Goal: Task Accomplishment & Management: Manage account settings

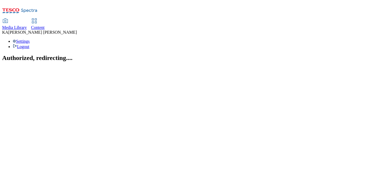
click at [72, 3] on div "Media Library Content KA Kevin Addison Settings Logout" at bounding box center [189, 25] width 375 height 47
click at [27, 25] on span "Media Library" at bounding box center [14, 27] width 25 height 5
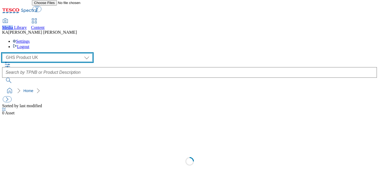
click at [47, 53] on select "GHS Marketing UK GHS Product UK" at bounding box center [47, 57] width 90 height 9
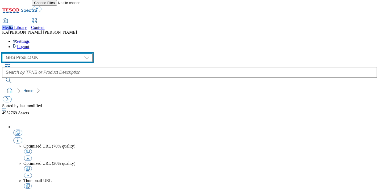
select select "flare-ghs-mktg"
click at [4, 53] on select "GHS Marketing UK GHS Product UK" at bounding box center [47, 57] width 90 height 9
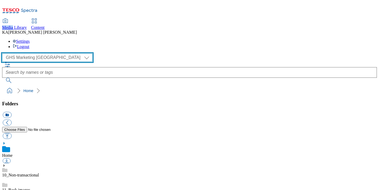
scroll to position [77, 0]
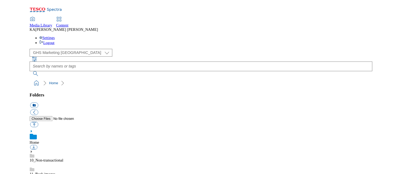
scroll to position [92, 0]
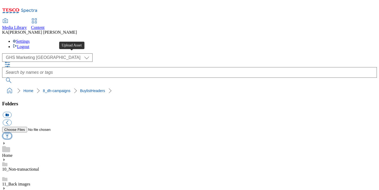
click at [11, 133] on button "button" at bounding box center [7, 136] width 9 height 6
type input "C:\fakepath\Ad542056-LindaMcCartneyMFMESB-Thumbnail1_V1.png"
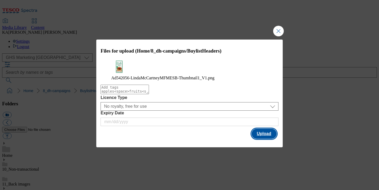
click at [258, 138] on button "Upload" at bounding box center [263, 134] width 25 height 10
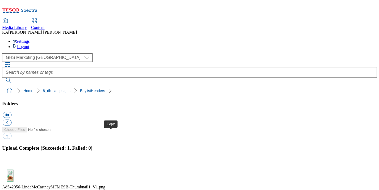
click at [11, 162] on button "button" at bounding box center [7, 164] width 8 height 5
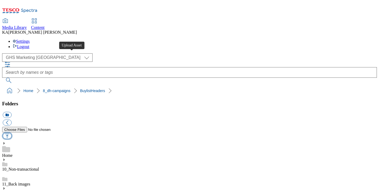
click at [11, 133] on button "button" at bounding box center [7, 136] width 9 height 6
type input "C:\fakepath\1760373181048-BLH_1184x333.png"
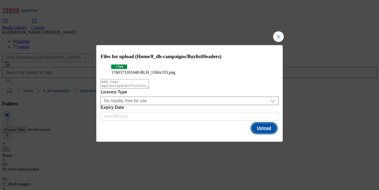
click at [253, 133] on button "Upload" at bounding box center [263, 128] width 25 height 10
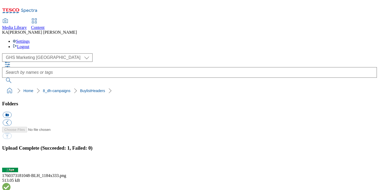
click at [11, 162] on button "button" at bounding box center [7, 164] width 8 height 5
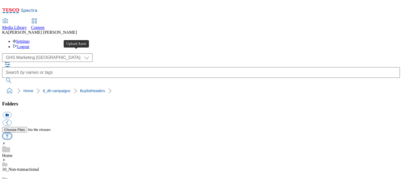
click at [11, 133] on button "button" at bounding box center [7, 136] width 9 height 6
type input "C:\fakepath\1760348641893-BLH_1184x333.png"
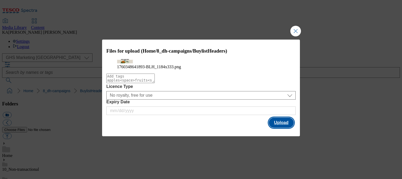
click at [281, 128] on button "Upload" at bounding box center [281, 123] width 25 height 10
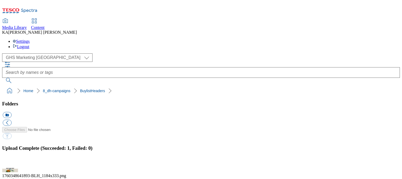
click at [11, 162] on button "button" at bounding box center [7, 164] width 8 height 5
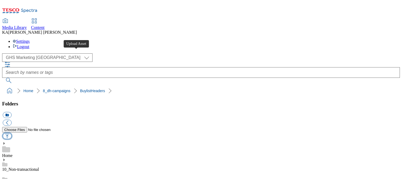
click at [11, 133] on button "button" at bounding box center [7, 136] width 9 height 6
type input "C:\fakepath\Ad541715-TheTofooCoMFMEOnsiteDirectionalMediaandTabbedBuylist25-Thu…"
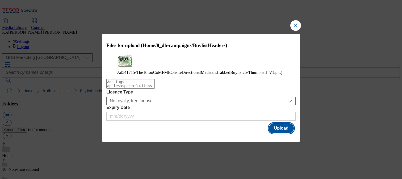
click at [277, 133] on button "Upload" at bounding box center [281, 128] width 25 height 10
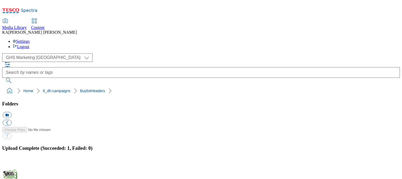
click at [11, 162] on button "button" at bounding box center [7, 164] width 8 height 5
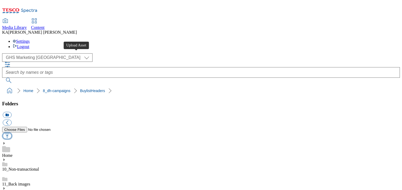
click at [11, 133] on button "button" at bounding box center [7, 136] width 9 height 6
type input "C:\fakepath\1759911104775-BLH_1184x333.png"
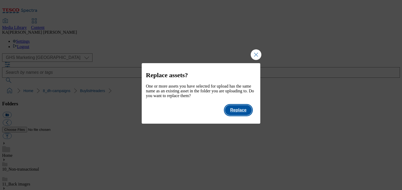
click at [243, 114] on button "Replace" at bounding box center [238, 110] width 27 height 10
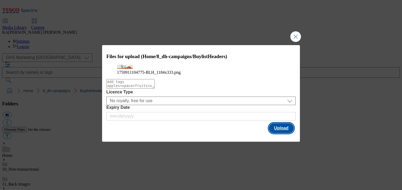
click at [277, 133] on button "Upload" at bounding box center [281, 128] width 25 height 10
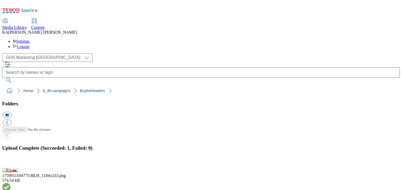
click at [11, 162] on button "button" at bounding box center [7, 164] width 8 height 5
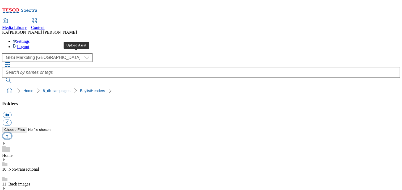
click at [11, 133] on button "button" at bounding box center [7, 136] width 9 height 6
type input "C:\fakepath\Ad_542497_Thumbnail_264x264 Vegetarian Butcher.png"
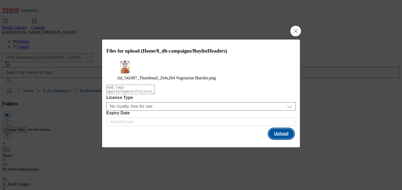
click at [279, 139] on button "Upload" at bounding box center [281, 134] width 25 height 10
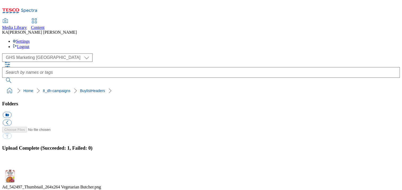
click at [11, 162] on button "button" at bounding box center [7, 164] width 8 height 5
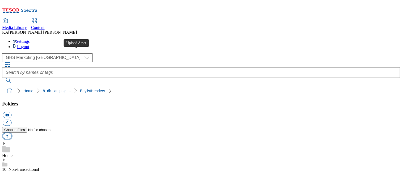
click at [11, 133] on button "button" at bounding box center [7, 136] width 9 height 6
type input "C:\fakepath\1759835475405-BLH_1184x333.png"
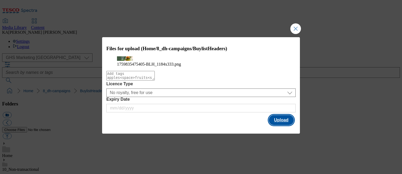
click at [273, 125] on button "Upload" at bounding box center [281, 120] width 25 height 10
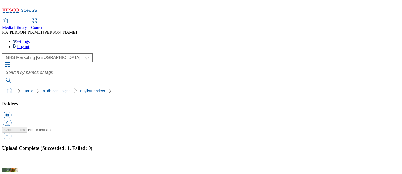
click at [11, 162] on button "button" at bounding box center [7, 164] width 8 height 5
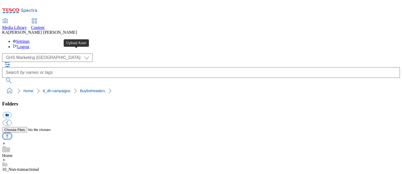
click at [11, 133] on button "button" at bounding box center [7, 136] width 9 height 6
type input "C:\fakepath\Ad_542339_Thumbnail_264x264 BeyondMeat.png"
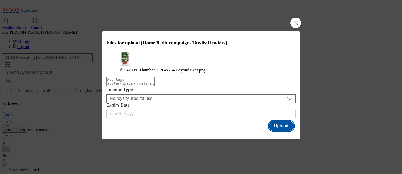
click at [285, 128] on button "Upload" at bounding box center [281, 126] width 25 height 10
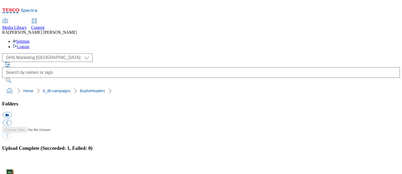
click at [11, 162] on button "button" at bounding box center [7, 164] width 8 height 5
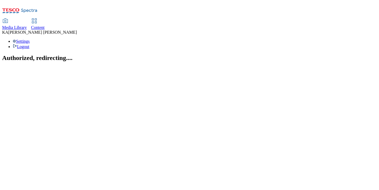
click at [45, 19] on link "Content" at bounding box center [38, 24] width 14 height 11
click at [37, 18] on icon at bounding box center [34, 21] width 6 height 6
select select "ghs-[GEOGRAPHIC_DATA]"
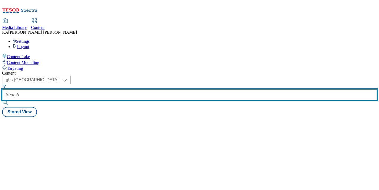
click at [120, 90] on input "text" at bounding box center [189, 95] width 375 height 11
paste input "mfme-25tw34"
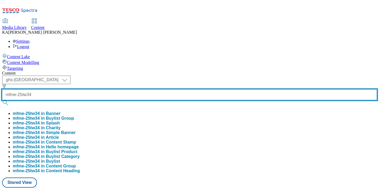
type input "mfme-25tw34"
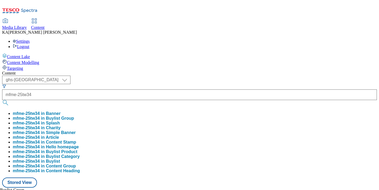
click at [74, 116] on button "mfme-25tw34 in Buylist Group" at bounding box center [43, 118] width 61 height 5
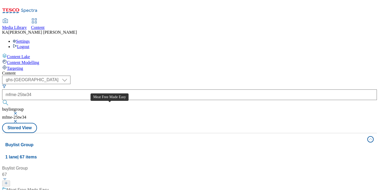
click at [49, 187] on div "Meat Free Made Easy" at bounding box center [28, 190] width 42 height 6
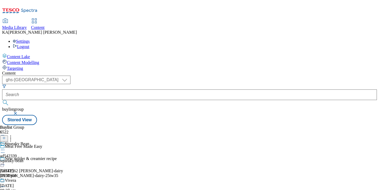
scroll to position [123, 0]
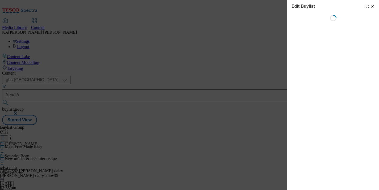
select select "tactical"
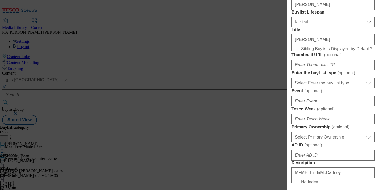
scroll to position [129, 0]
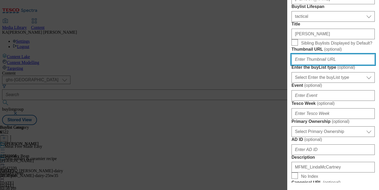
click at [303, 65] on input "Thumbnail URL ( optional )" at bounding box center [332, 59] width 83 height 11
paste input "[URL][DOMAIN_NAME]"
type input "[URL][DOMAIN_NAME]"
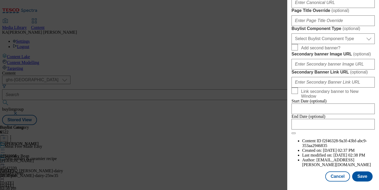
scroll to position [396, 0]
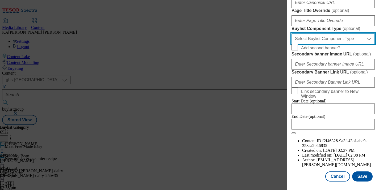
click at [306, 44] on select "Select Buylist Component Type Banner Competition Header Meal" at bounding box center [332, 38] width 83 height 11
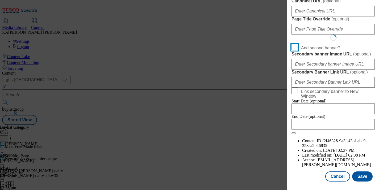
scroll to position [467, 0]
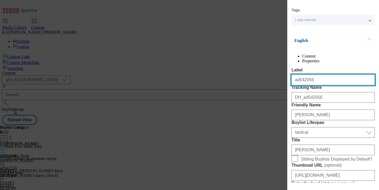
select select "Banner"
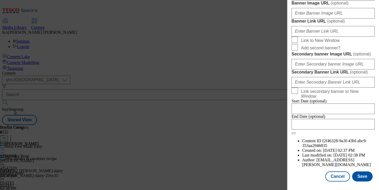
scroll to position [503, 0]
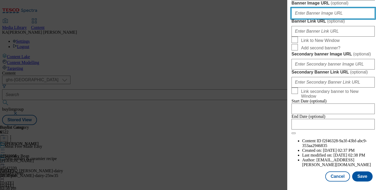
click at [300, 19] on input "Banner Image URL ( optional )" at bounding box center [332, 13] width 83 height 11
paste input "[URL][DOMAIN_NAME]"
type input "[URL][DOMAIN_NAME]"
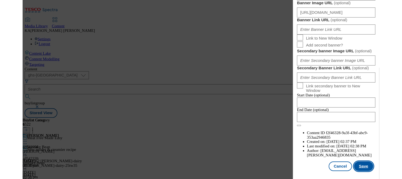
scroll to position [0, 0]
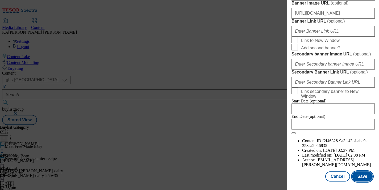
click at [361, 178] on button "Save" at bounding box center [362, 177] width 20 height 10
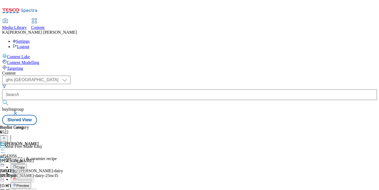
click at [29, 184] on span "Preview" at bounding box center [22, 186] width 12 height 4
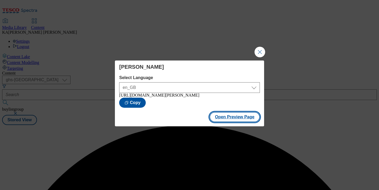
click at [228, 117] on button "Open Preview Page" at bounding box center [234, 117] width 50 height 10
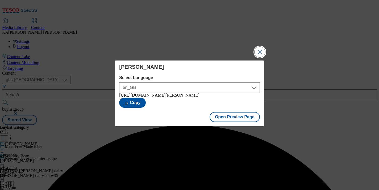
click at [259, 51] on button "Close Modal" at bounding box center [259, 52] width 11 height 11
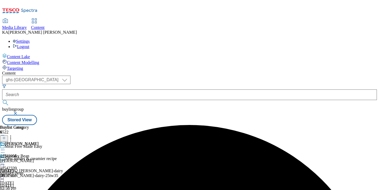
click at [5, 148] on icon at bounding box center [2, 150] width 5 height 5
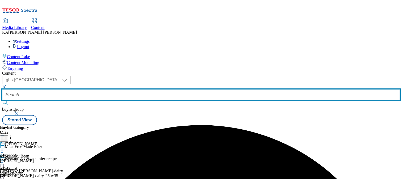
click at [127, 90] on input "text" at bounding box center [201, 95] width 398 height 11
paste input "mfme-25tw34"
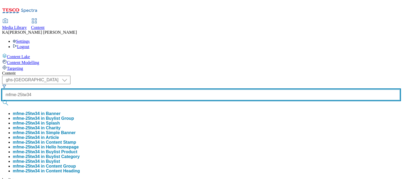
type input "mfme-25tw34"
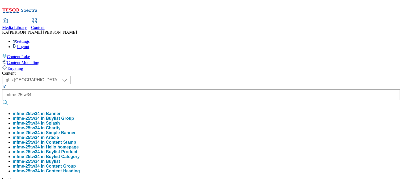
click at [74, 116] on button "mfme-25tw34 in Buylist Group" at bounding box center [43, 118] width 61 height 5
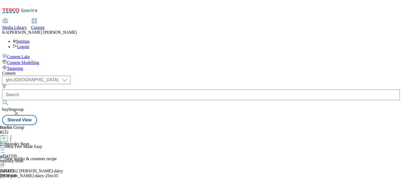
scroll to position [111, 0]
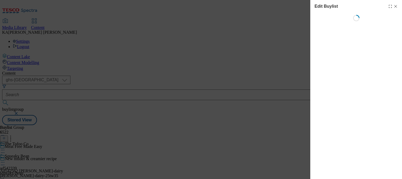
select select "tactical"
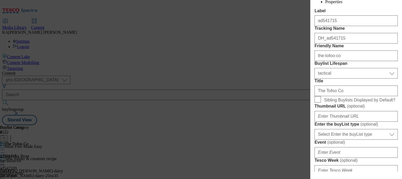
scroll to position [137, 0]
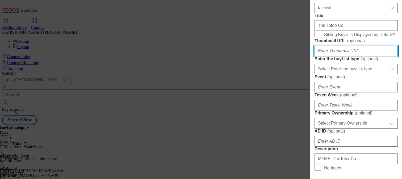
click at [328, 56] on input "Thumbnail URL ( optional )" at bounding box center [355, 51] width 83 height 11
paste input "[URL][DOMAIN_NAME]"
type input "[URL][DOMAIN_NAME]"
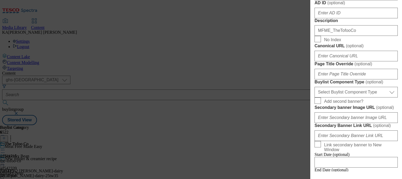
scroll to position [376, 0]
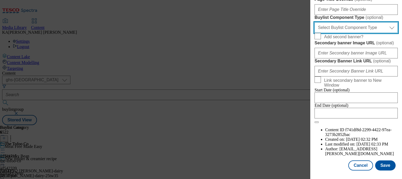
click at [334, 33] on select "Select Buylist Component Type Banner Competition Header Meal" at bounding box center [355, 27] width 83 height 11
select select "Banner"
click at [314, 33] on select "Select Buylist Component Type Banner Competition Header Meal" at bounding box center [355, 27] width 83 height 11
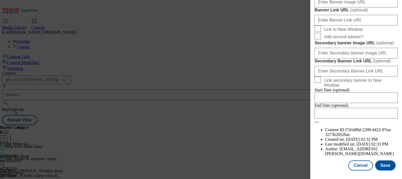
scroll to position [458, 0]
click at [328, 7] on input "Banner Image URL ( optional )" at bounding box center [355, 2] width 83 height 11
paste input "[URL][DOMAIN_NAME]"
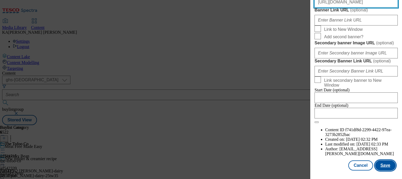
type input "[URL][DOMAIN_NAME]"
click at [379, 168] on button "Save" at bounding box center [385, 166] width 20 height 10
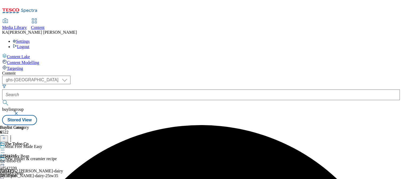
scroll to position [69, 0]
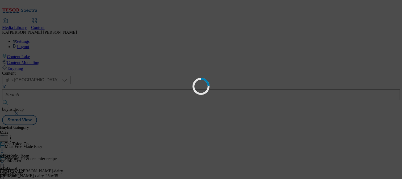
scroll to position [0, 0]
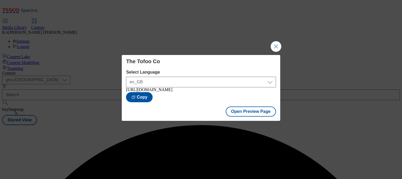
click at [227, 108] on div "Open Preview Page" at bounding box center [251, 112] width 50 height 10
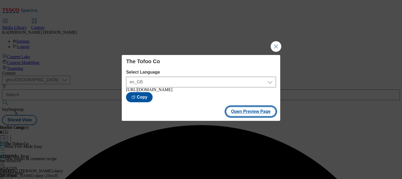
click at [234, 113] on button "Open Preview Page" at bounding box center [251, 112] width 50 height 10
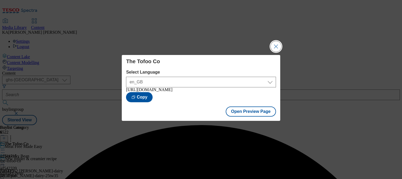
click at [277, 46] on button "Close Modal" at bounding box center [276, 46] width 11 height 11
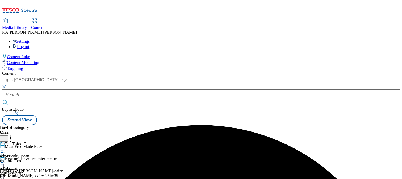
scroll to position [62, 0]
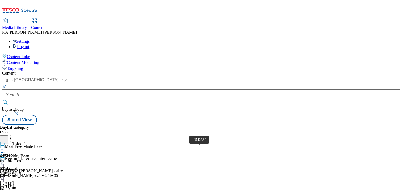
scroll to position [58, 0]
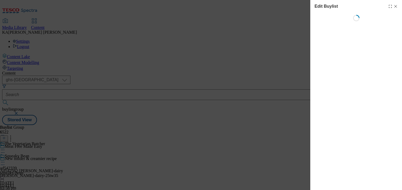
select select "tactical"
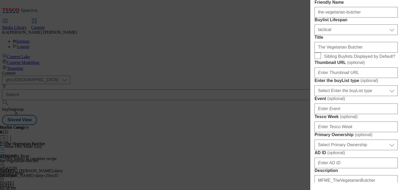
scroll to position [120, 0]
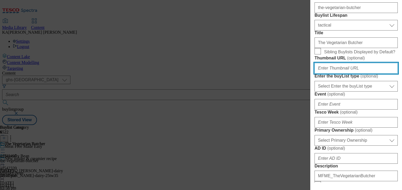
click at [342, 74] on input "Thumbnail URL ( optional )" at bounding box center [355, 68] width 83 height 11
paste input "[URL][DOMAIN_NAME]"
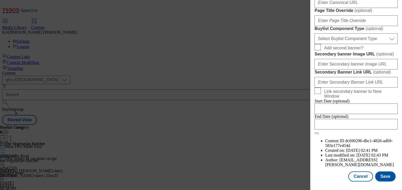
scroll to position [382, 0]
type input "[URL][DOMAIN_NAME]"
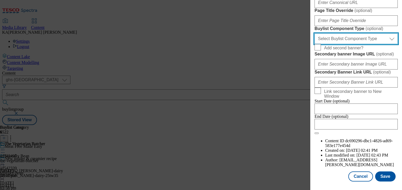
click at [340, 44] on select "Select Buylist Component Type Banner Competition Header Meal" at bounding box center [355, 38] width 83 height 11
select select "Banner"
click at [314, 41] on select "Select Buylist Component Type Banner Competition Header Meal" at bounding box center [355, 38] width 83 height 11
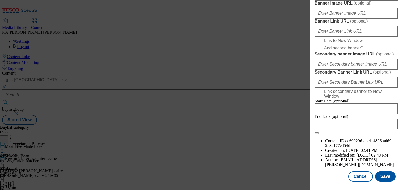
scroll to position [512, 0]
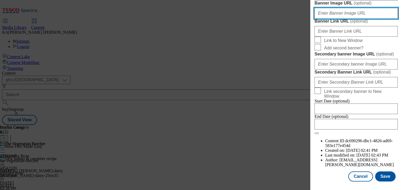
click at [324, 19] on input "Banner Image URL ( optional )" at bounding box center [355, 13] width 83 height 11
paste input "[URL][DOMAIN_NAME]"
type input "[URL][DOMAIN_NAME]"
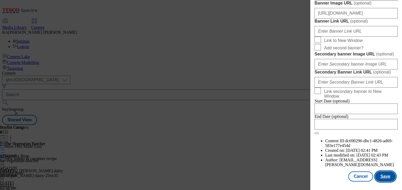
click at [379, 174] on button "Save" at bounding box center [385, 177] width 20 height 10
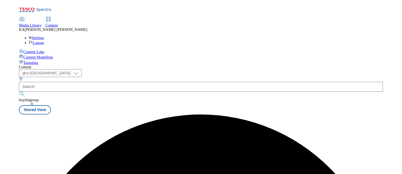
scroll to position [0, 0]
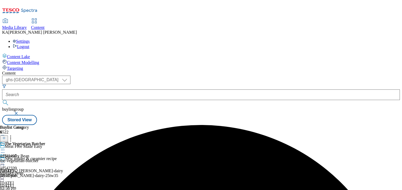
click at [3, 150] on circle at bounding box center [2, 150] width 1 height 1
click at [29, 184] on span "Preview" at bounding box center [22, 186] width 12 height 4
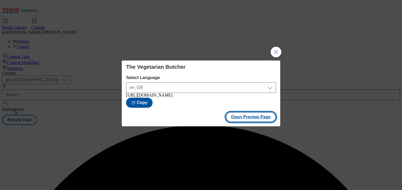
click at [232, 122] on button "Open Preview Page" at bounding box center [251, 117] width 50 height 10
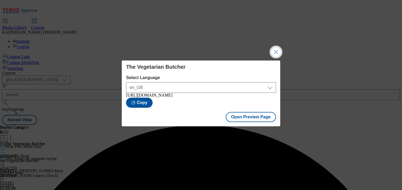
click at [274, 50] on button "Close Modal" at bounding box center [276, 52] width 11 height 11
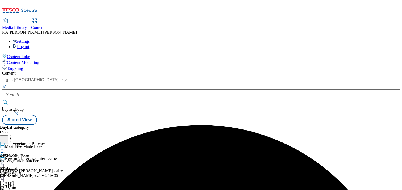
click at [5, 148] on icon at bounding box center [2, 150] width 5 height 5
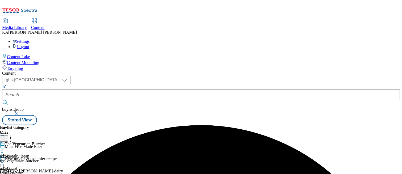
scroll to position [10, 0]
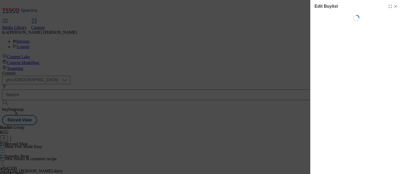
select select "tactical"
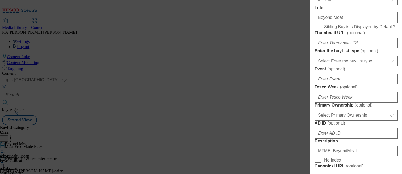
scroll to position [146, 0]
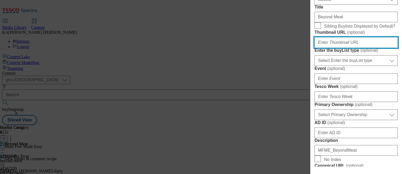
click at [327, 48] on input "Thumbnail URL ( optional )" at bounding box center [355, 42] width 83 height 11
paste input "[URL][DOMAIN_NAME]"
type input "[URL][DOMAIN_NAME]"
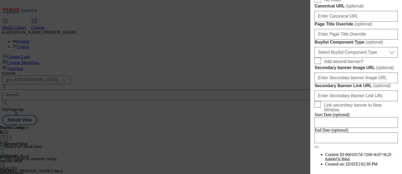
scroll to position [443, 0]
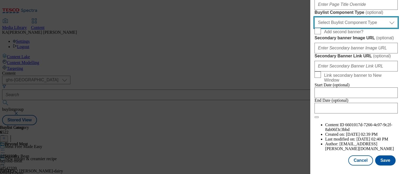
click at [328, 28] on select "Select Buylist Component Type Banner Competition Header Meal" at bounding box center [355, 22] width 83 height 11
select select "Banner"
click at [314, 28] on select "Select Buylist Component Type Banner Competition Header Meal" at bounding box center [355, 22] width 83 height 11
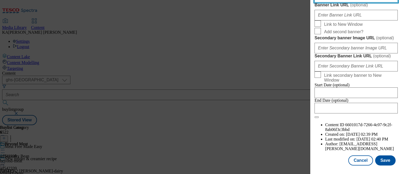
paste input "[URL][DOMAIN_NAME]"
type input "[URL][DOMAIN_NAME]"
click at [379, 158] on button "Save" at bounding box center [385, 160] width 20 height 10
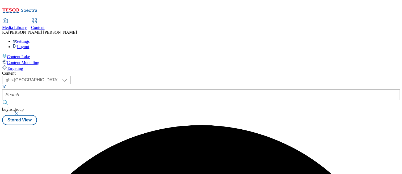
scroll to position [0, 0]
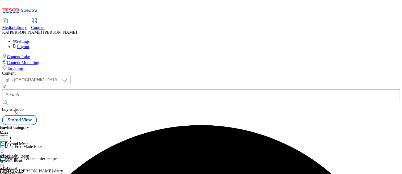
click at [5, 148] on icon at bounding box center [2, 150] width 5 height 5
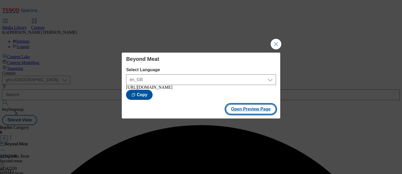
click at [241, 110] on button "Open Preview Page" at bounding box center [251, 109] width 50 height 10
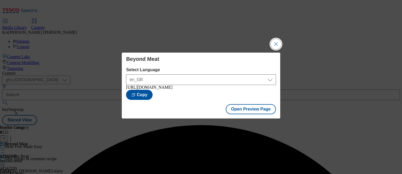
click at [276, 44] on button "Close Modal" at bounding box center [276, 44] width 11 height 11
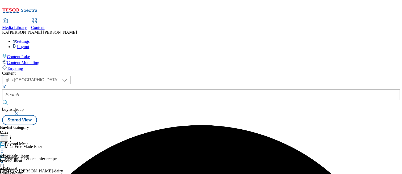
click at [5, 148] on icon at bounding box center [2, 150] width 5 height 5
